Goal: Task Accomplishment & Management: Manage account settings

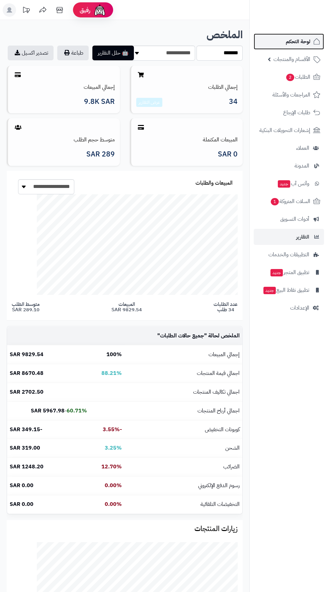
click at [300, 40] on span "لوحة التحكم" at bounding box center [298, 41] width 24 height 9
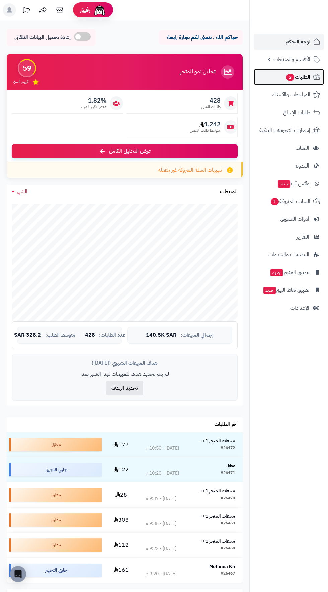
click at [306, 76] on span "الطلبات 2" at bounding box center [298, 76] width 25 height 9
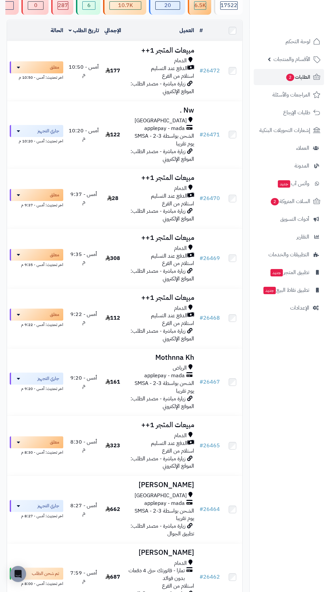
scroll to position [59, 0]
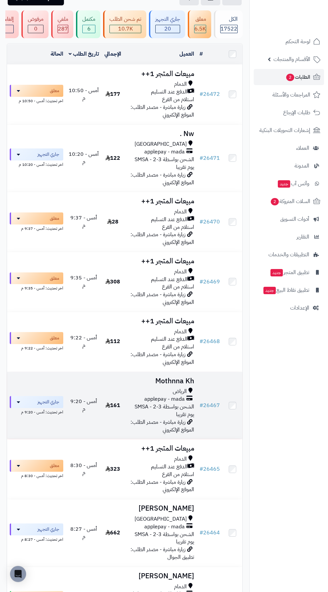
click at [178, 383] on h3 "Mothnna Kh" at bounding box center [161, 381] width 68 height 8
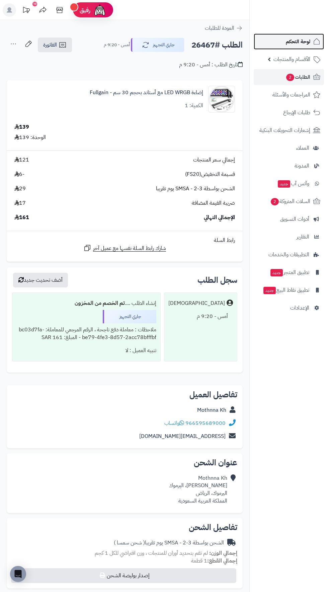
click at [287, 41] on span "لوحة التحكم" at bounding box center [298, 41] width 24 height 9
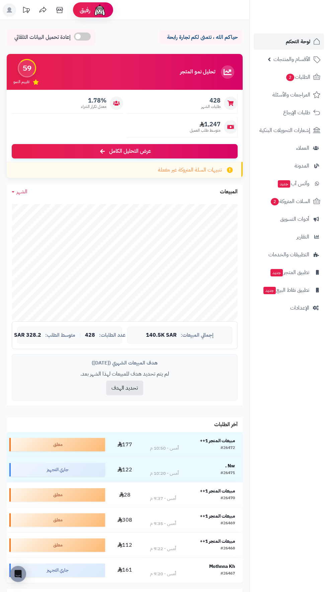
click at [306, 41] on span "لوحة التحكم" at bounding box center [298, 41] width 24 height 9
